Goal: Task Accomplishment & Management: Manage account settings

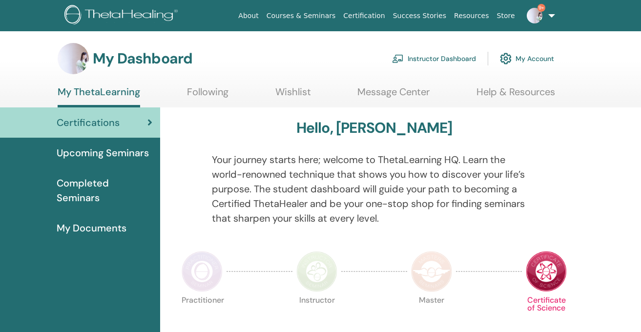
click at [417, 59] on link "Instructor Dashboard" at bounding box center [434, 58] width 84 height 21
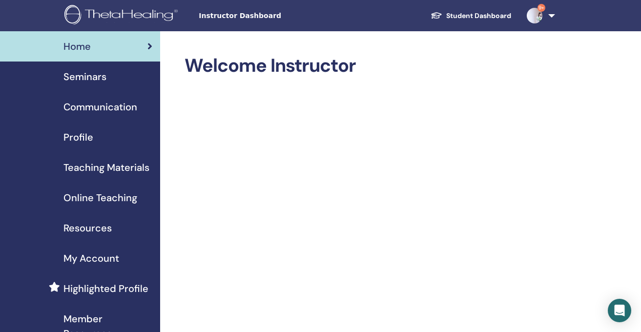
click at [97, 74] on span "Seminars" at bounding box center [85, 76] width 43 height 15
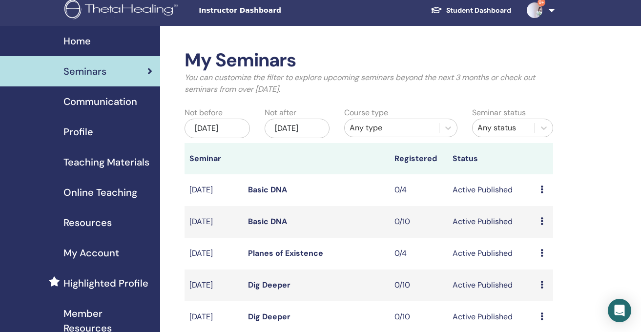
scroll to position [34, 0]
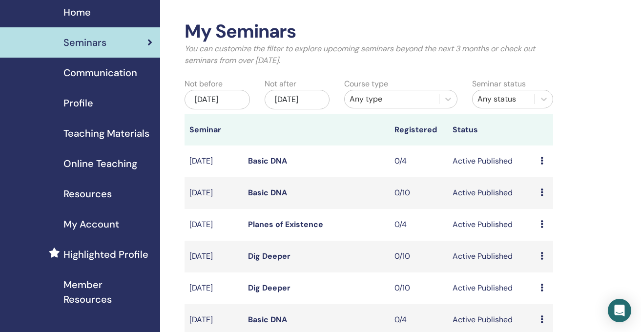
click at [541, 228] on icon at bounding box center [542, 224] width 3 height 8
click at [535, 254] on link "Edit" at bounding box center [533, 255] width 14 height 10
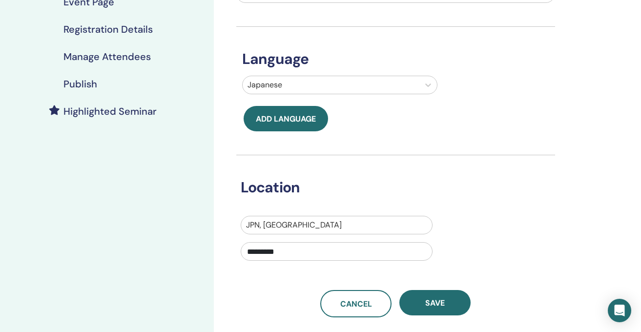
scroll to position [188, 0]
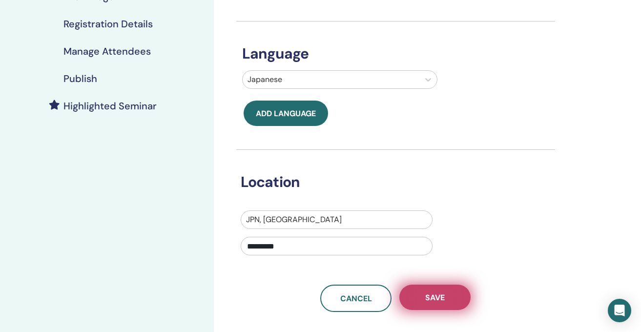
click at [427, 299] on span "Save" at bounding box center [436, 298] width 20 height 10
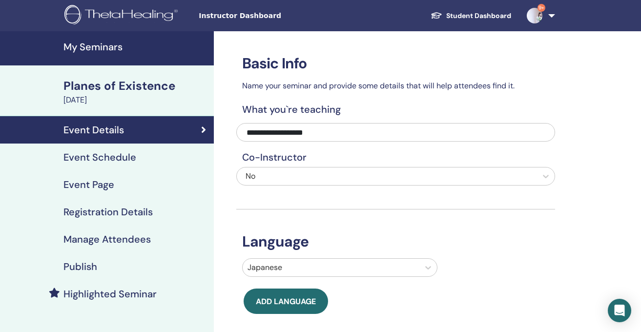
click at [124, 160] on h4 "Event Schedule" at bounding box center [100, 157] width 73 height 12
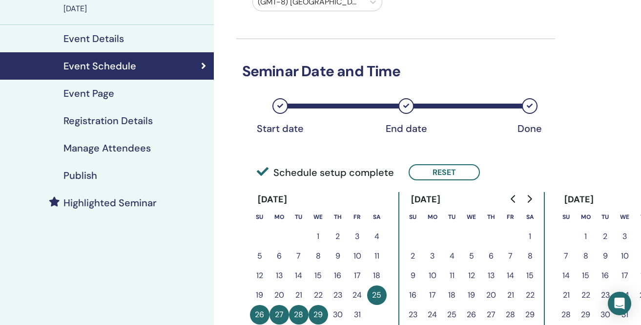
scroll to position [51, 0]
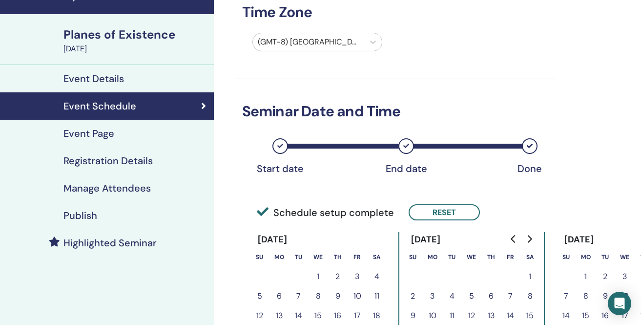
click at [330, 40] on div at bounding box center [309, 42] width 102 height 14
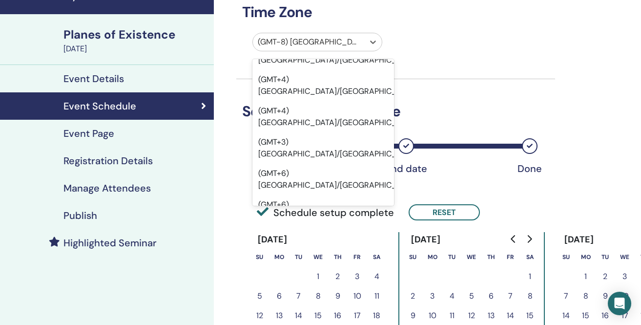
scroll to position [10472, 0]
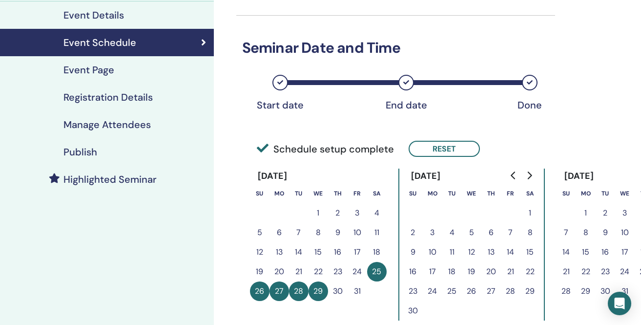
scroll to position [117, 0]
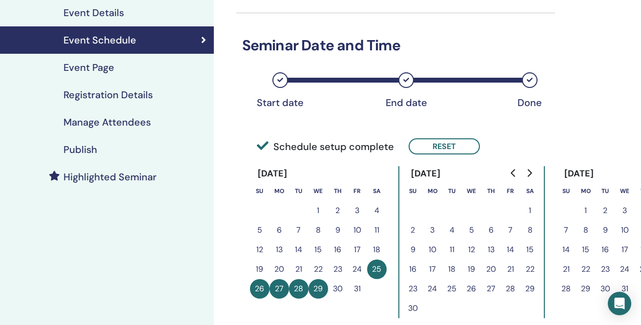
click at [358, 269] on button "24" at bounding box center [358, 269] width 20 height 20
click at [437, 145] on button "Reset" at bounding box center [444, 146] width 71 height 16
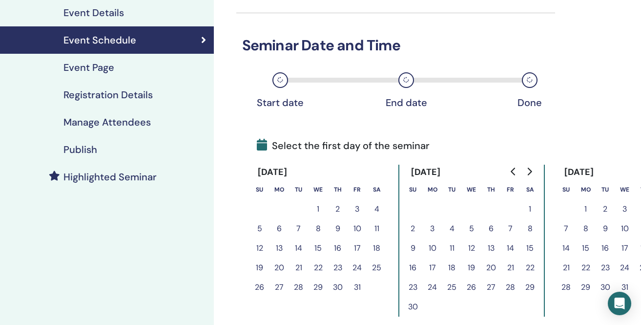
click at [357, 263] on button "24" at bounding box center [358, 268] width 20 height 20
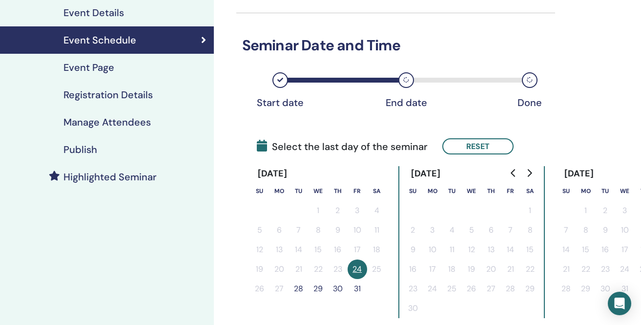
click at [297, 289] on button "28" at bounding box center [299, 289] width 20 height 20
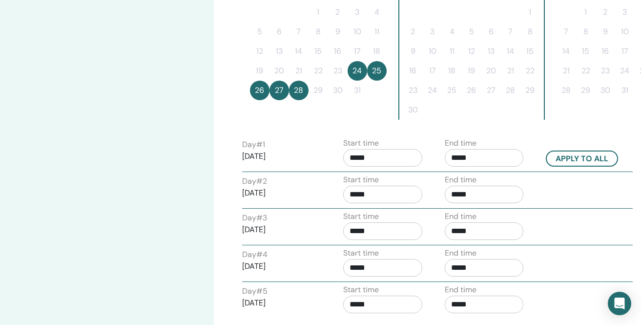
scroll to position [367, 0]
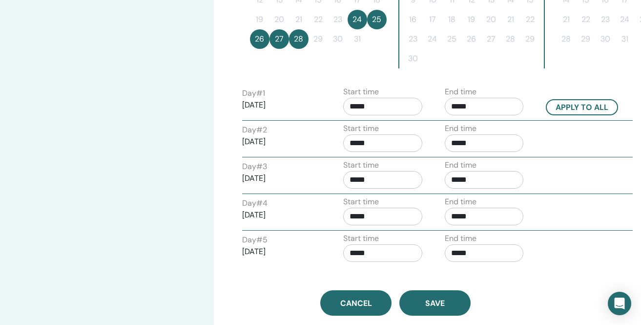
click at [395, 108] on input "*****" at bounding box center [382, 107] width 79 height 18
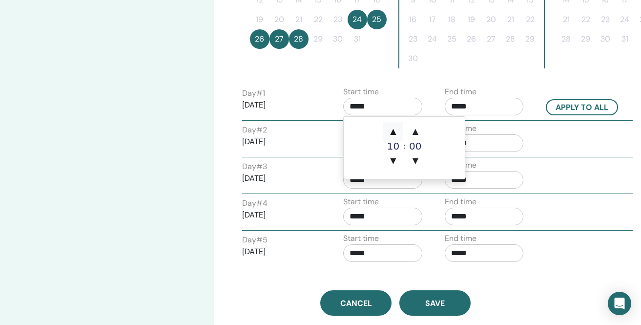
click at [395, 130] on span "▲" at bounding box center [394, 132] width 20 height 20
type input "*****"
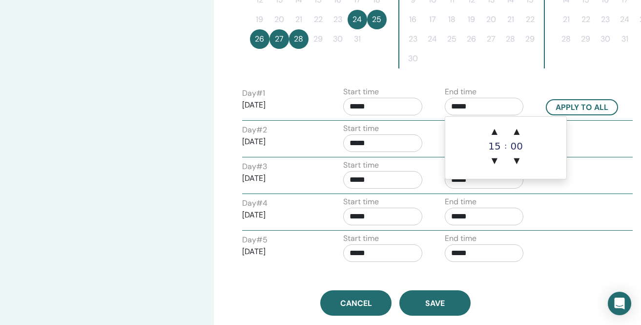
click at [476, 107] on input "*****" at bounding box center [484, 107] width 79 height 18
click at [493, 130] on span "▲" at bounding box center [495, 132] width 20 height 20
type input "*****"
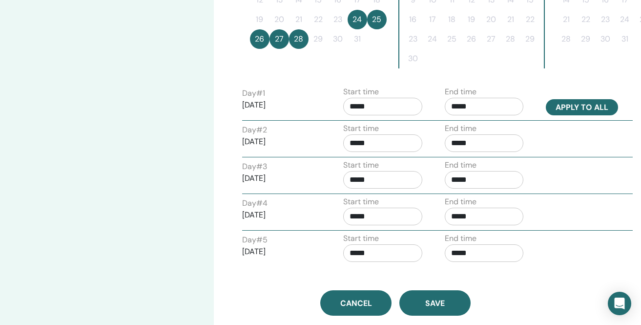
click at [558, 106] on button "Apply to all" at bounding box center [582, 107] width 72 height 16
type input "*****"
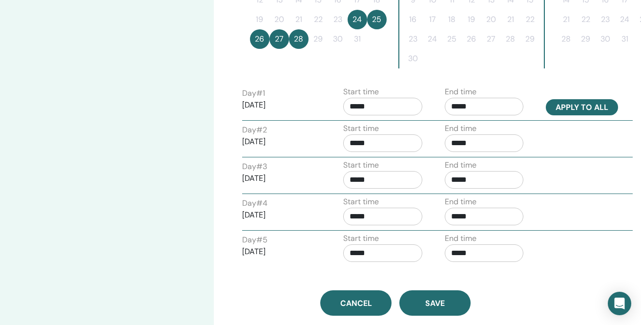
type input "*****"
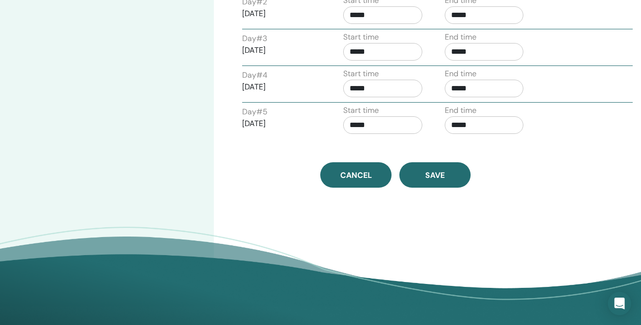
scroll to position [535, 0]
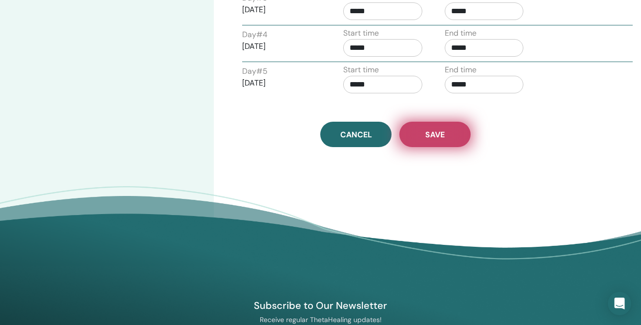
click at [440, 136] on span "Save" at bounding box center [436, 134] width 20 height 10
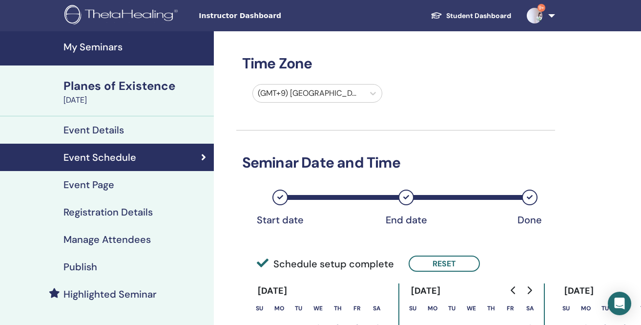
click at [136, 52] on h4 "My Seminars" at bounding box center [136, 47] width 145 height 12
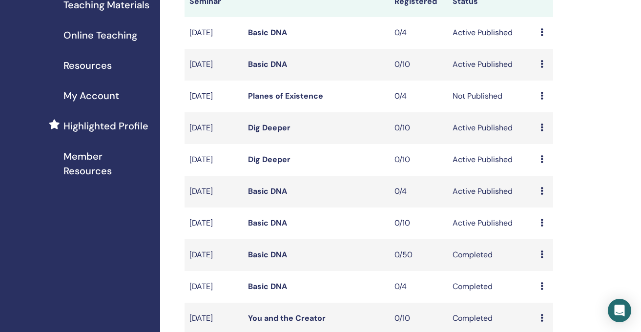
scroll to position [176, 0]
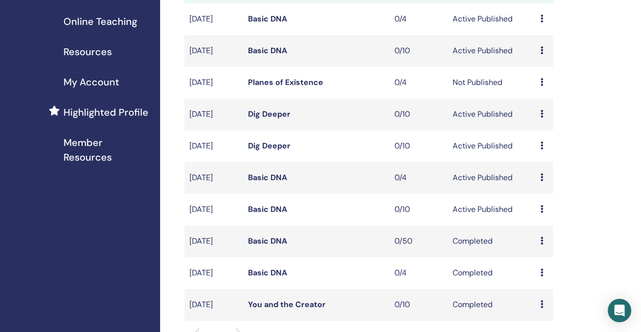
click at [543, 184] on div "Preview Edit Attendees Cancel" at bounding box center [545, 178] width 8 height 12
click at [547, 243] on p "Cancel" at bounding box center [546, 244] width 37 height 12
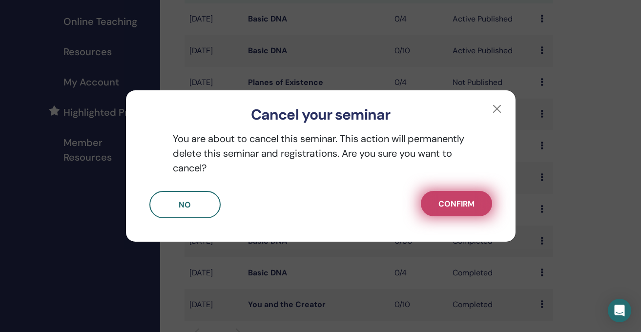
click at [469, 200] on span "Confirm" at bounding box center [457, 204] width 36 height 10
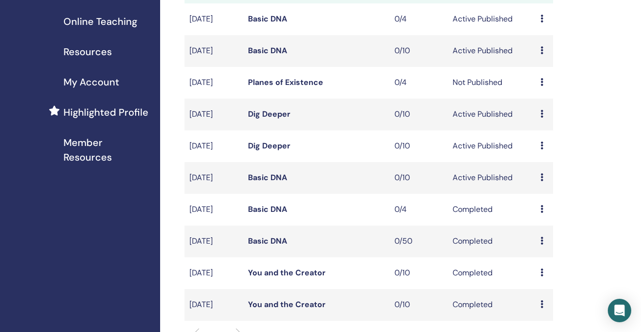
click at [541, 181] on icon at bounding box center [542, 177] width 3 height 8
click at [541, 238] on p "Cancel" at bounding box center [543, 240] width 37 height 12
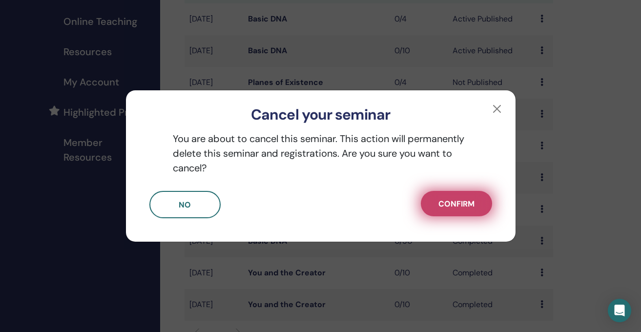
click at [475, 204] on button "Confirm" at bounding box center [456, 203] width 71 height 25
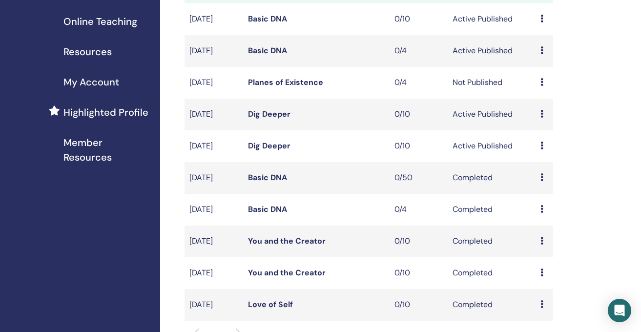
click at [542, 181] on icon at bounding box center [542, 177] width 3 height 8
click at [325, 193] on td "Basic DNA" at bounding box center [316, 178] width 147 height 32
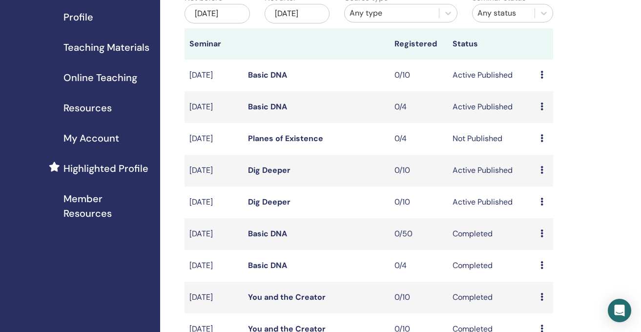
scroll to position [89, 0]
